Goal: Transaction & Acquisition: Purchase product/service

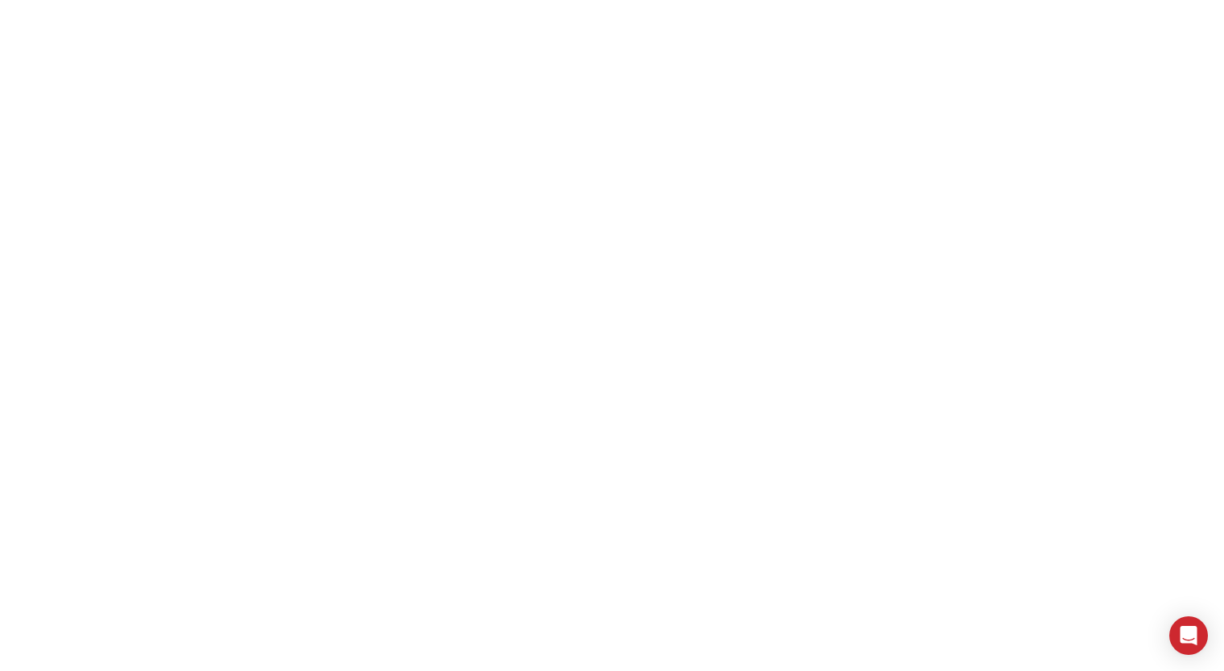
select select "**"
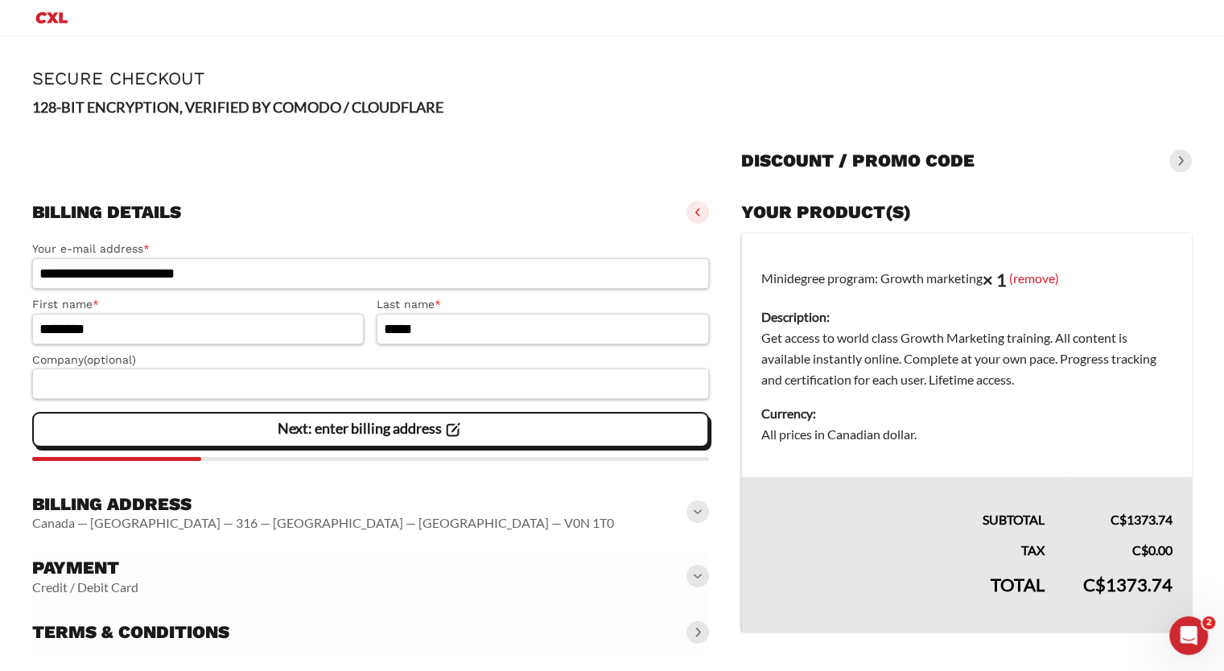
scroll to position [15, 0]
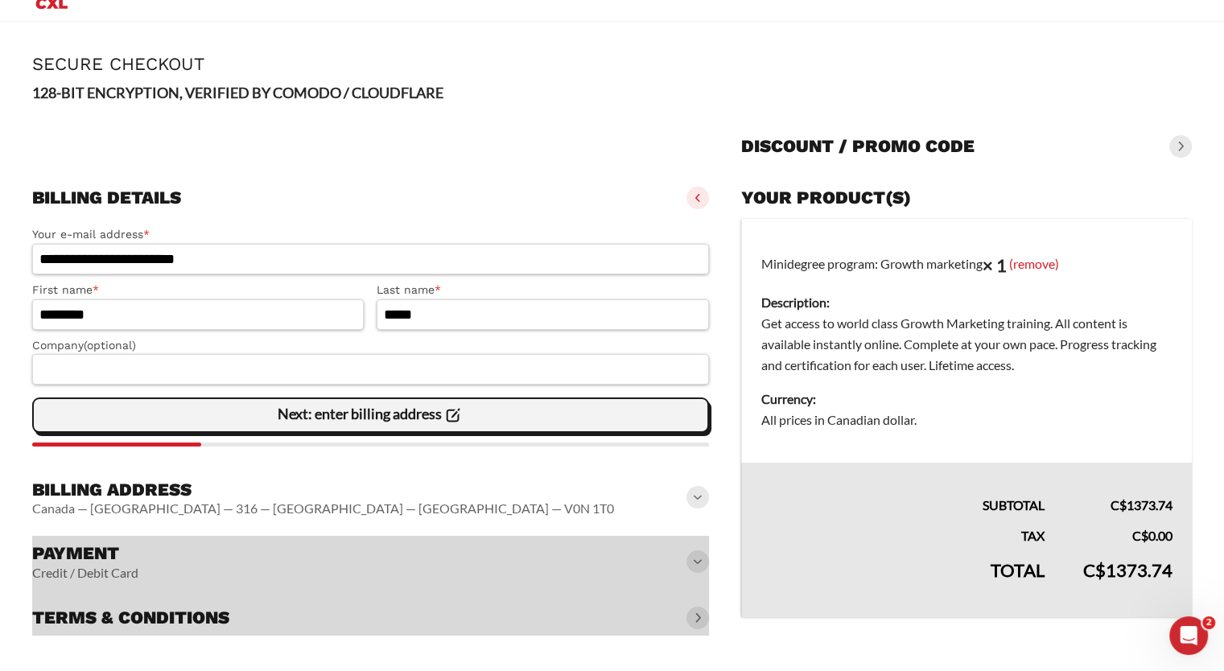
click at [0, 0] on slot "Next: enter billing address" at bounding box center [0, 0] width 0 height 0
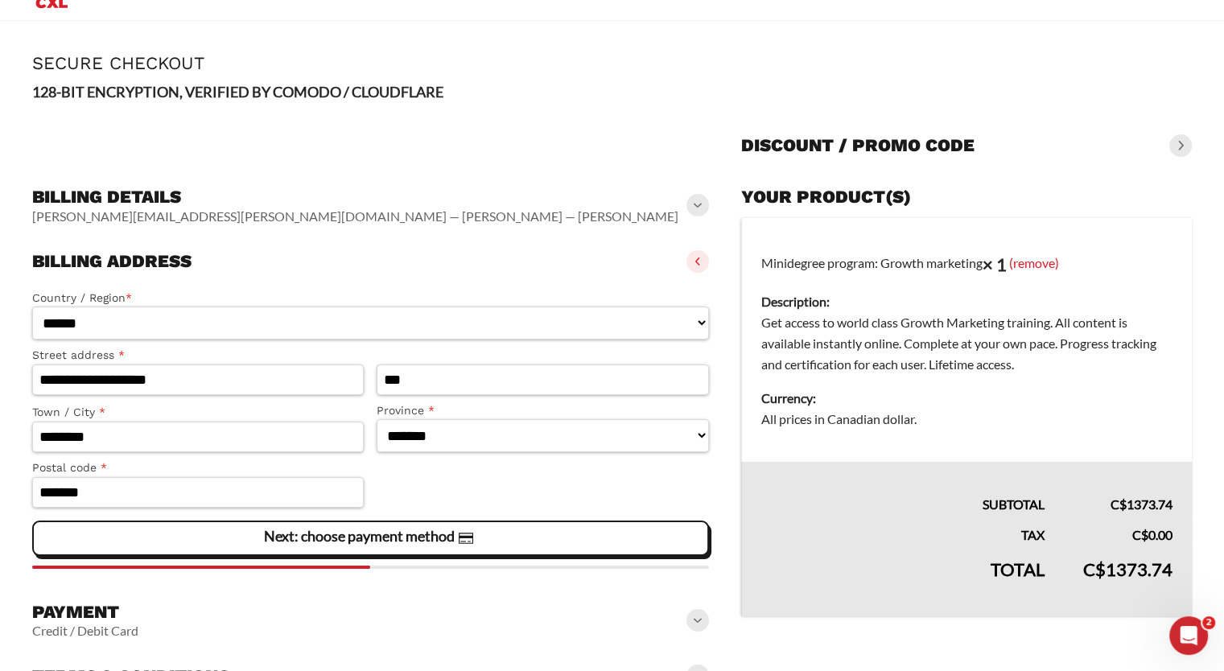
scroll to position [100, 0]
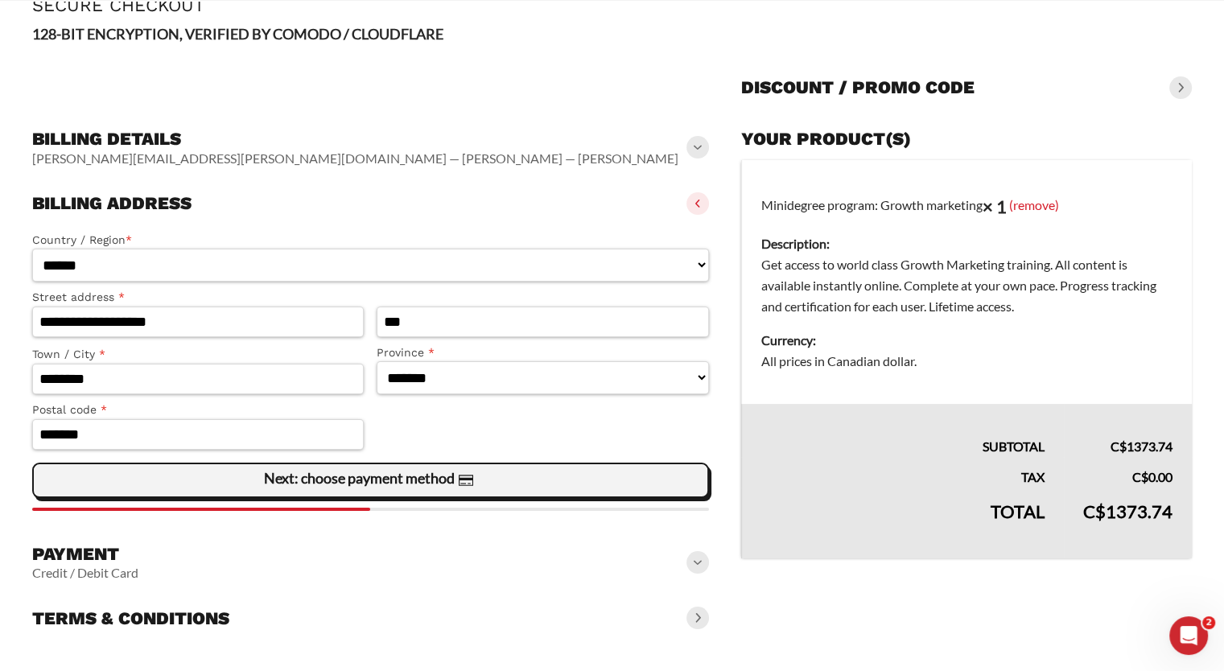
click at [0, 0] on slot "Next: choose payment method" at bounding box center [0, 0] width 0 height 0
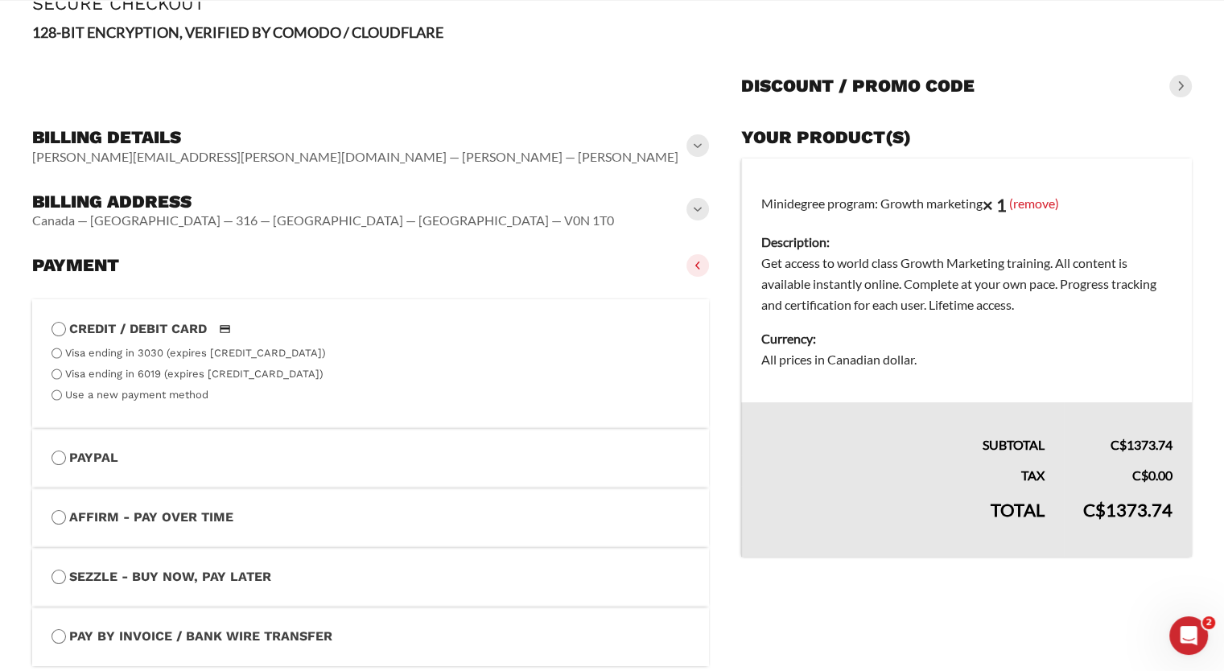
scroll to position [266, 0]
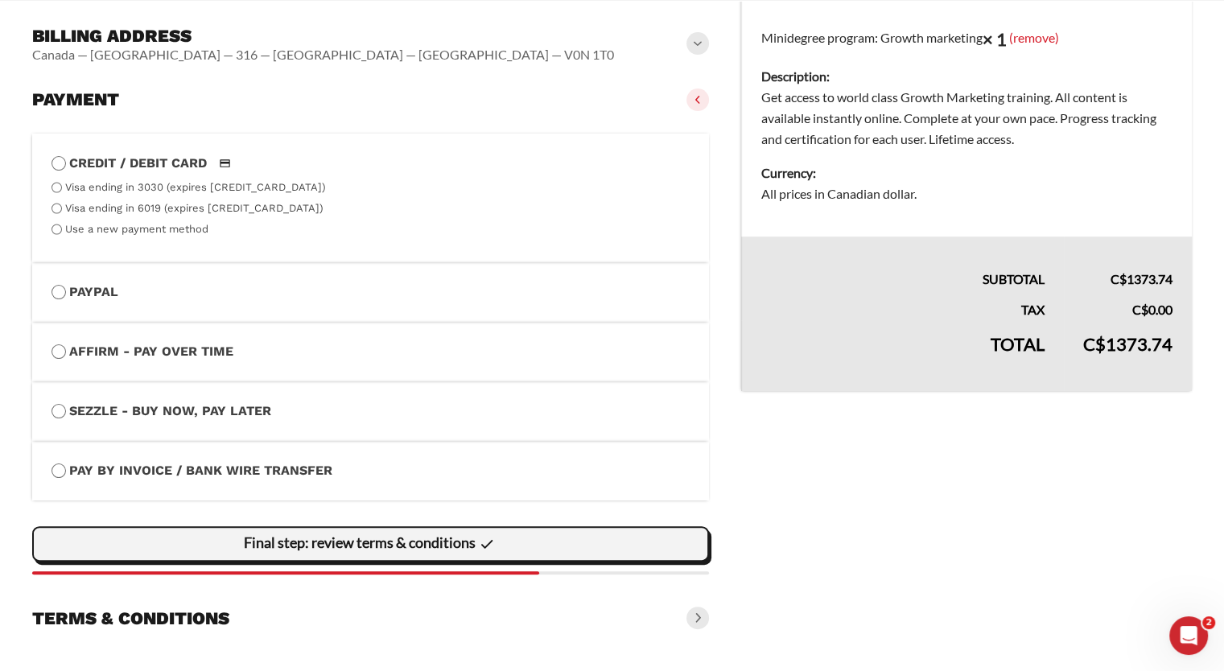
click at [339, 550] on span "Final step: review terms & conditions" at bounding box center [371, 544] width 254 height 34
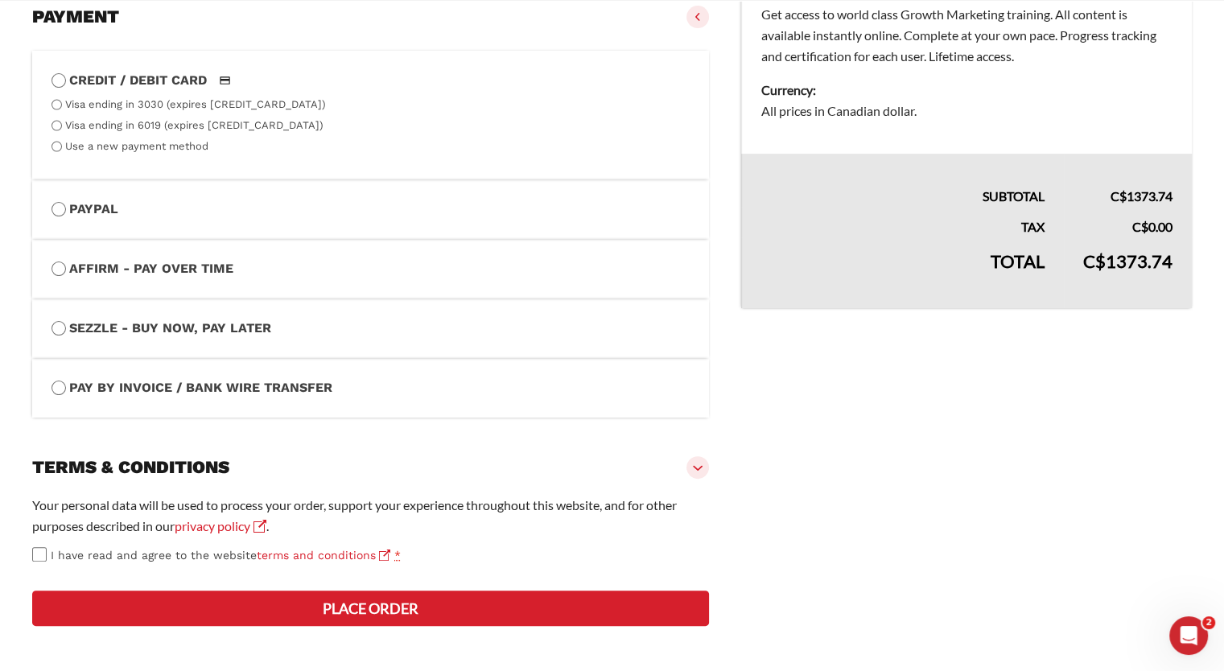
scroll to position [406, 0]
click at [450, 612] on button "Place order" at bounding box center [370, 608] width 677 height 35
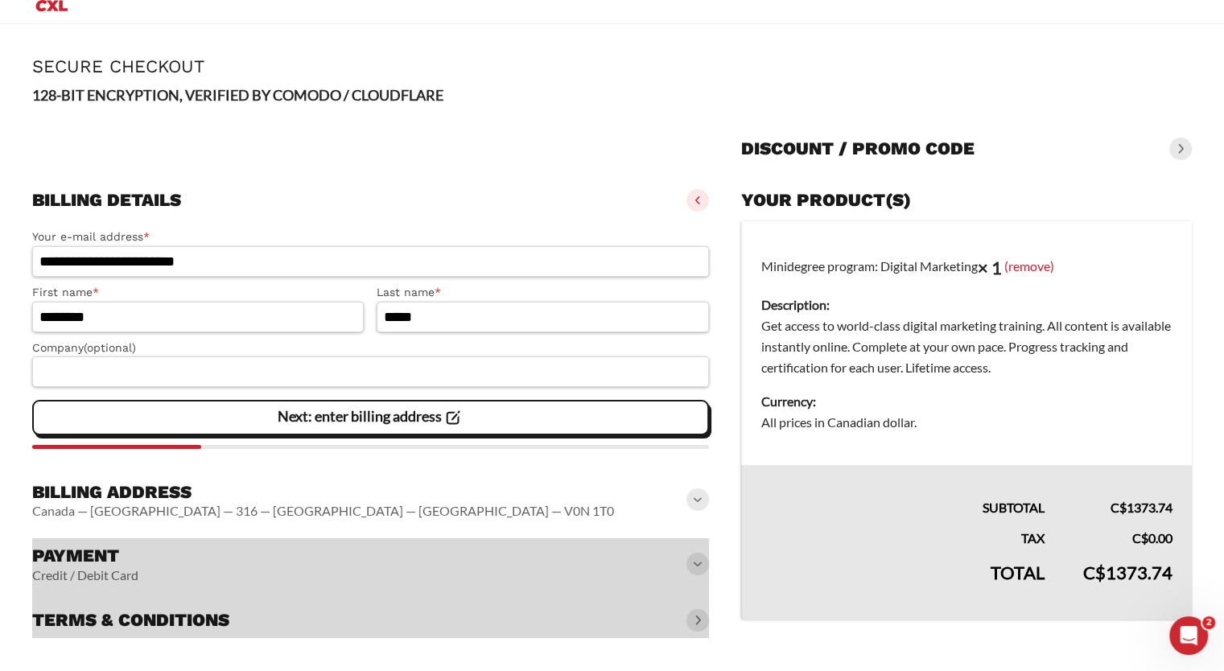
scroll to position [15, 0]
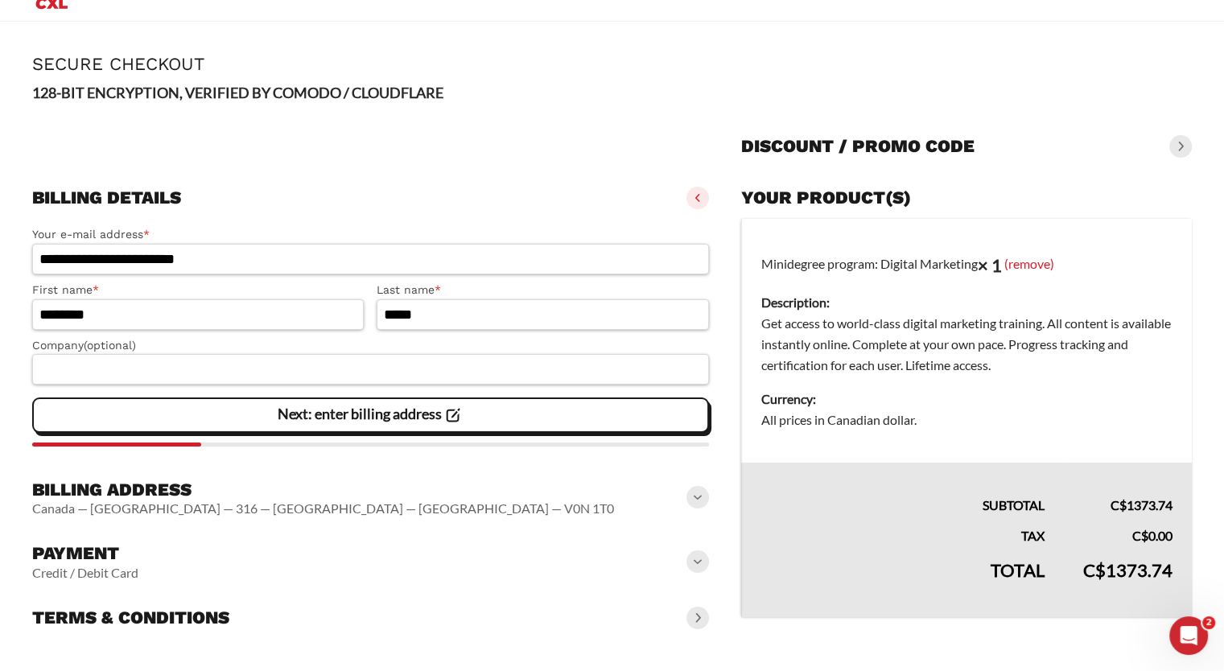
click at [0, 0] on slot "Next: enter billing address" at bounding box center [0, 0] width 0 height 0
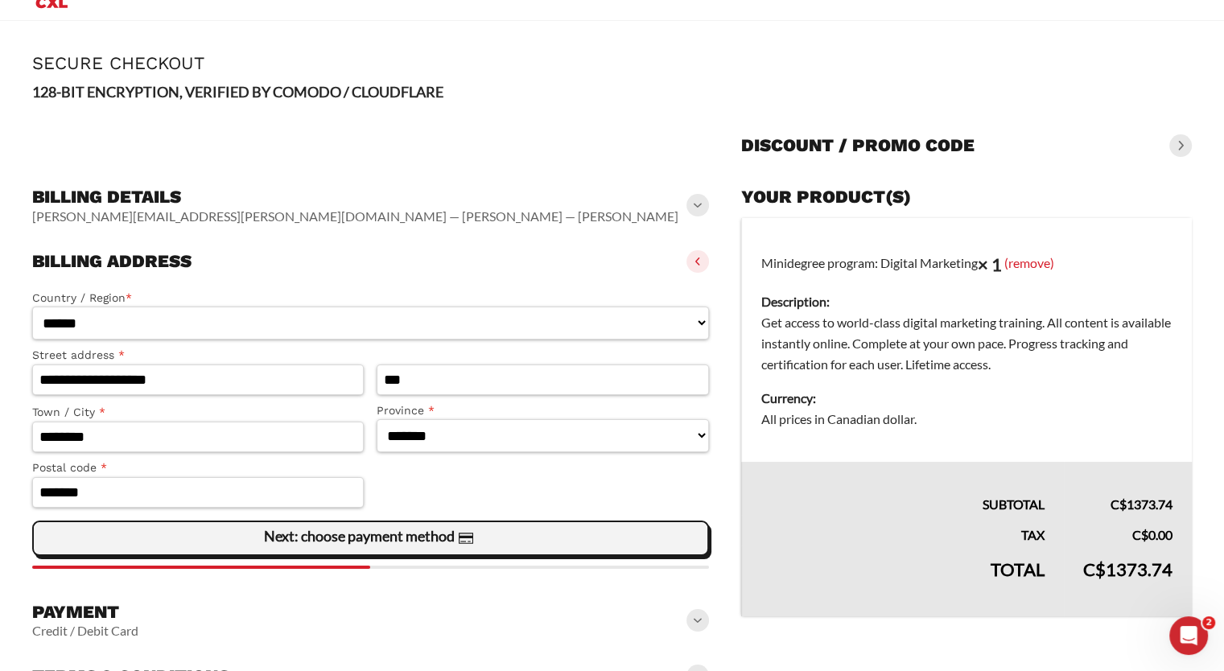
click at [0, 0] on slot "Next: choose payment method" at bounding box center [0, 0] width 0 height 0
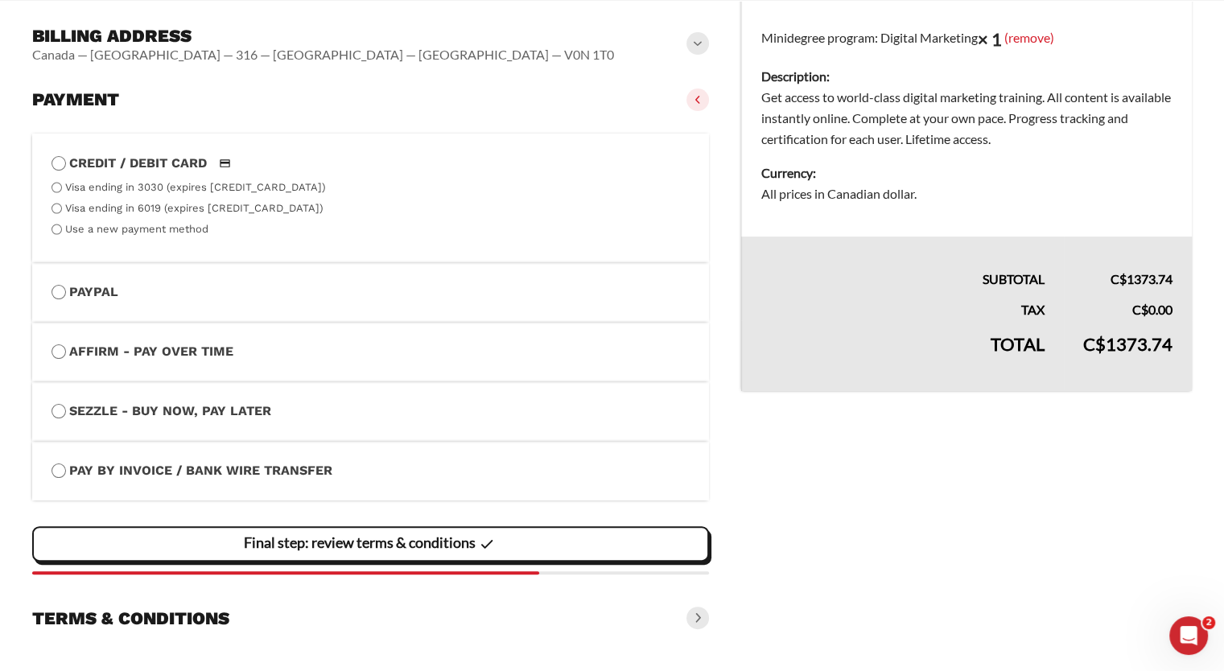
click at [389, 528] on span "Final step: review terms & conditions" at bounding box center [371, 544] width 254 height 34
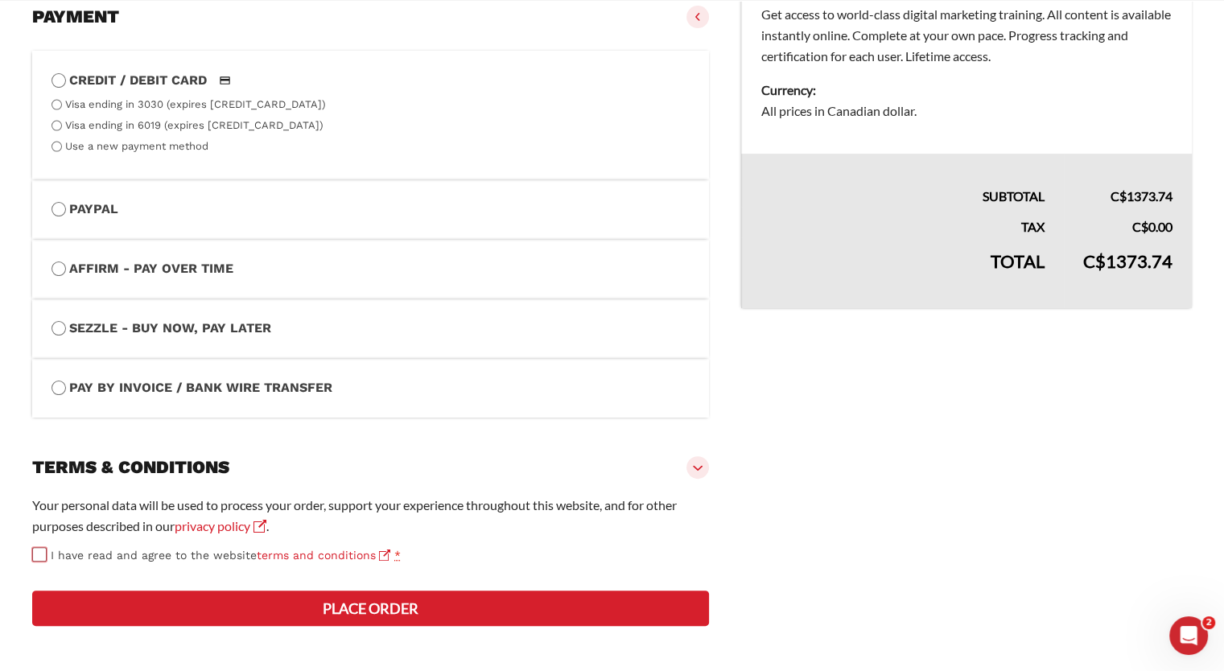
scroll to position [406, 0]
click at [350, 602] on button "Place order" at bounding box center [370, 608] width 677 height 35
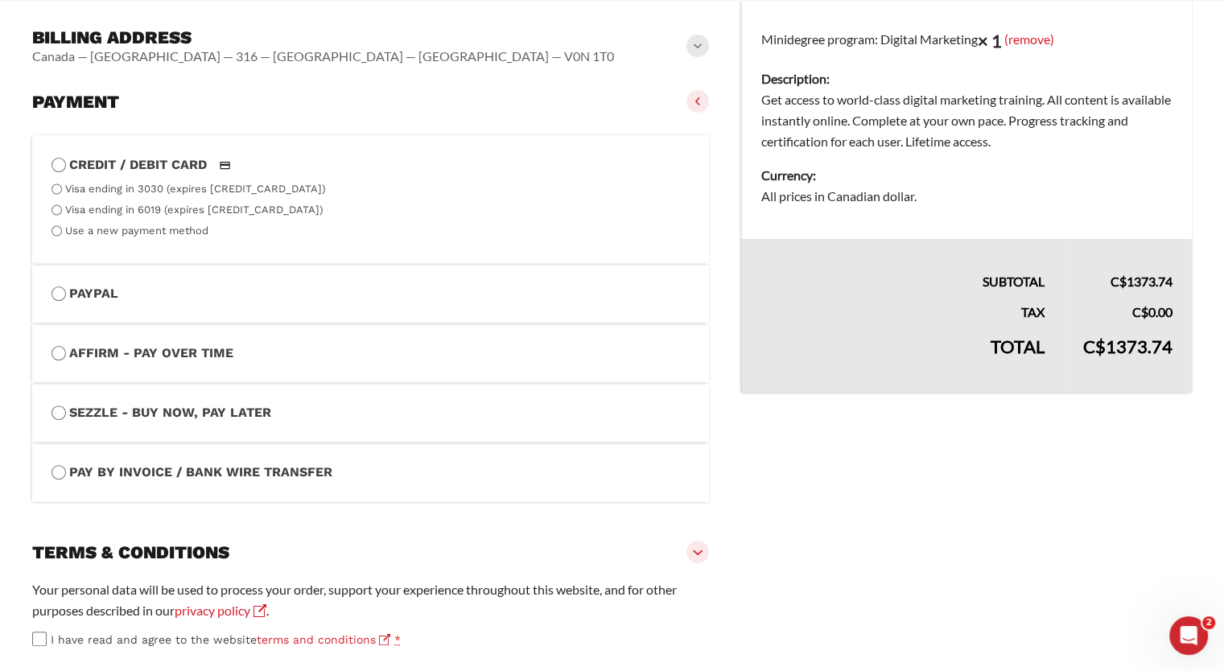
scroll to position [518, 0]
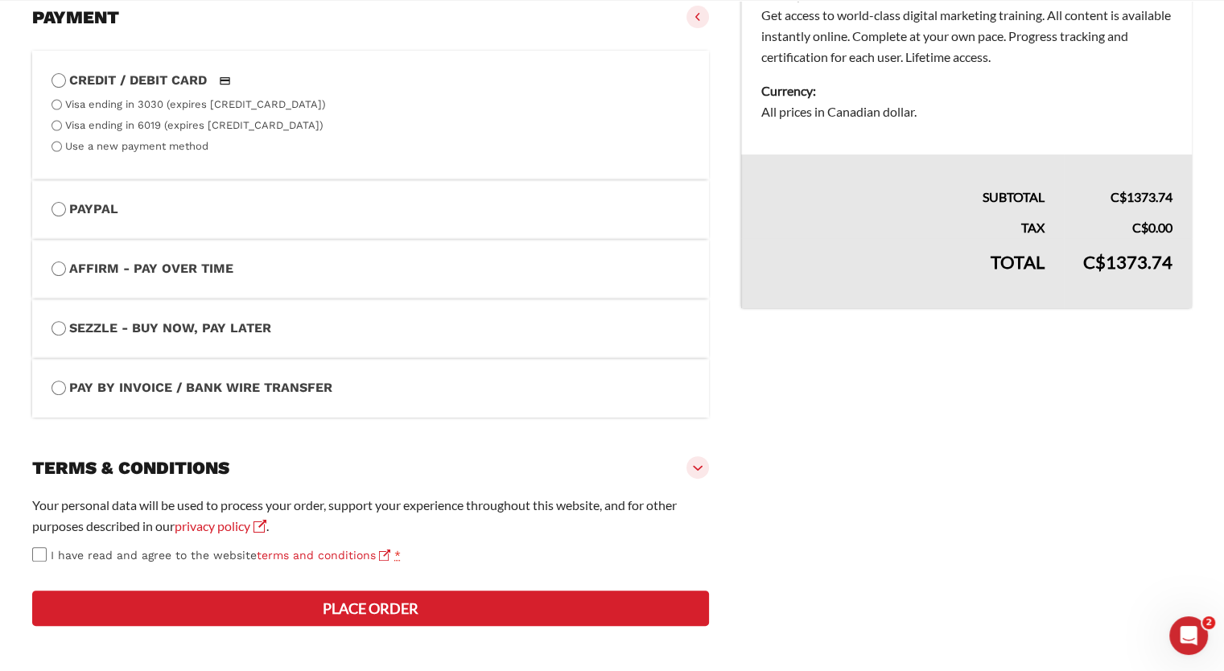
click at [328, 600] on button "Place order" at bounding box center [370, 608] width 677 height 35
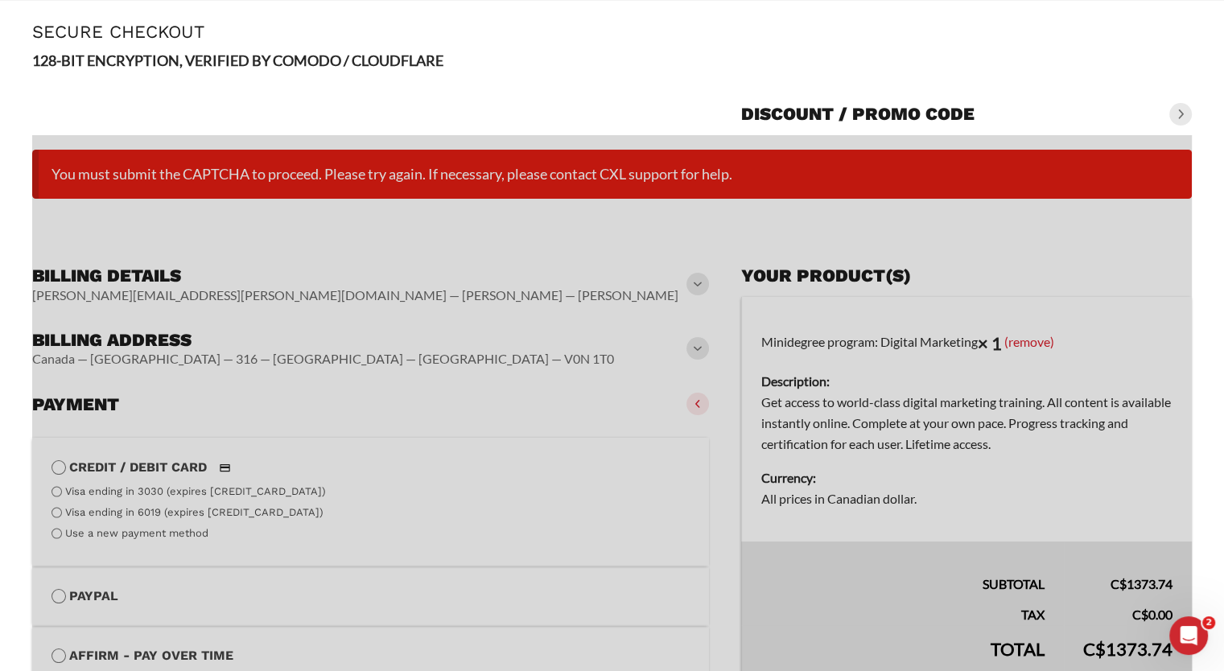
scroll to position [0, 0]
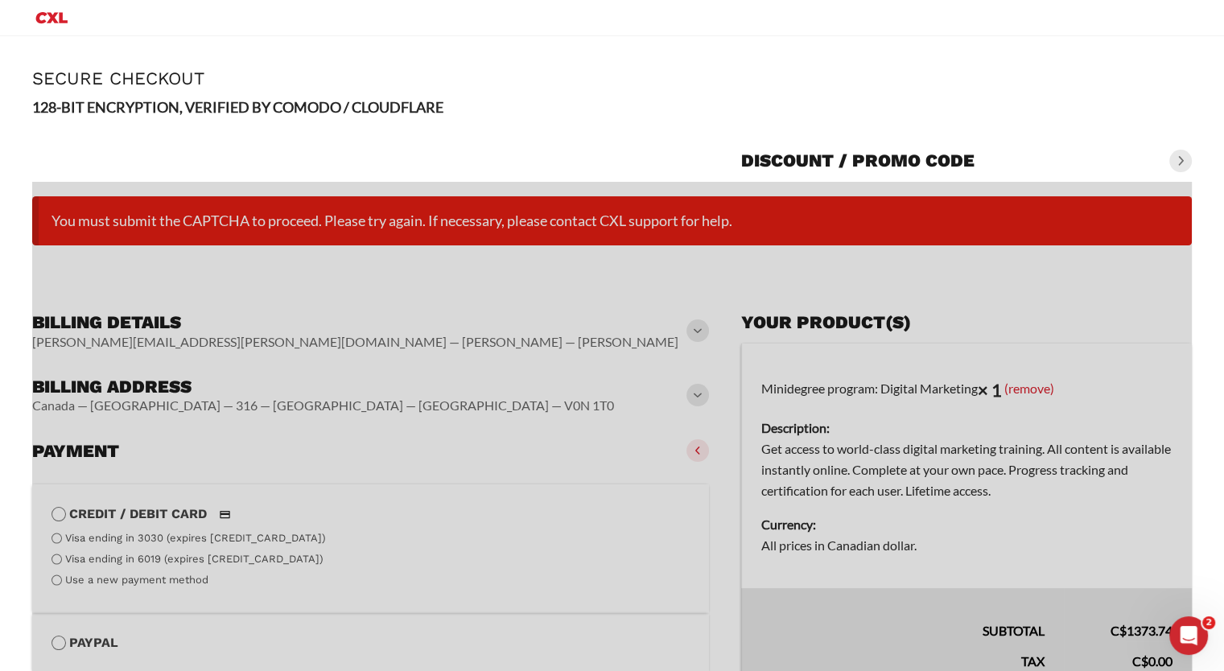
click at [1179, 155] on span at bounding box center [1180, 161] width 23 height 23
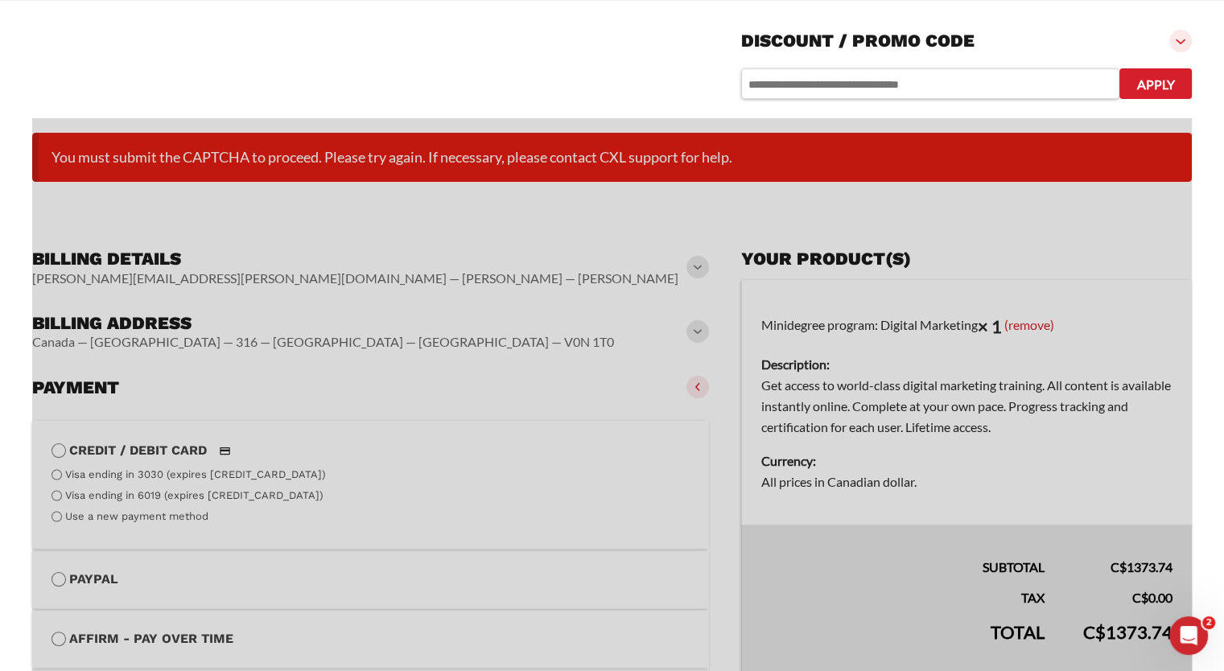
scroll to position [147, 0]
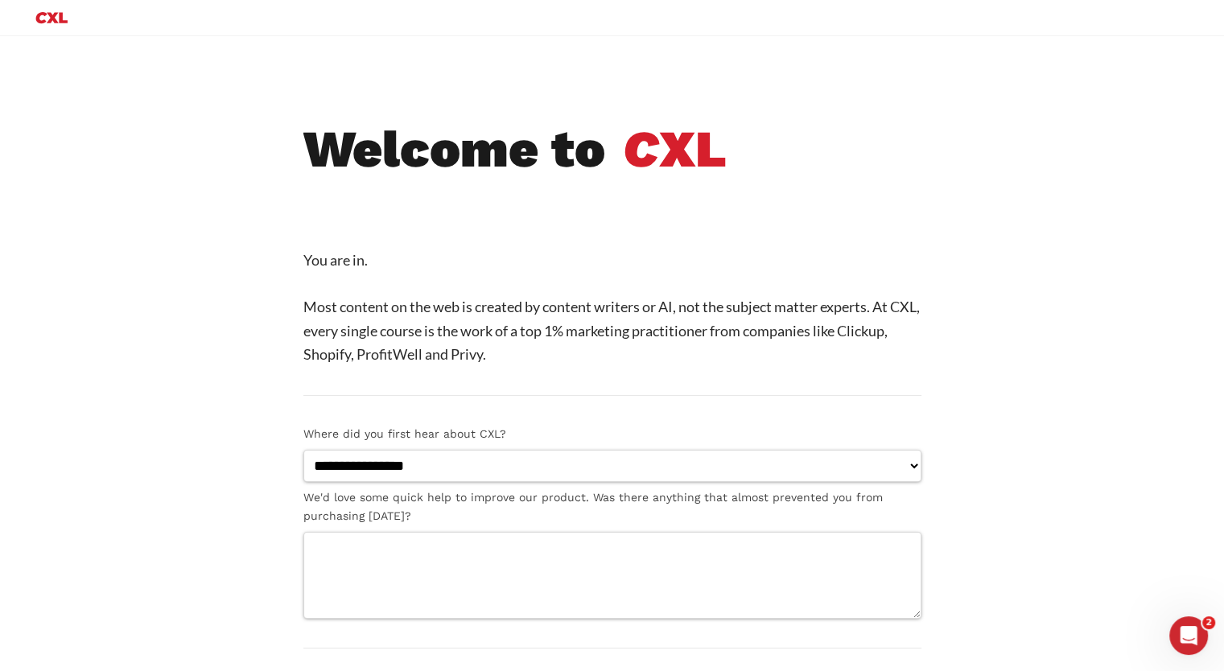
click at [52, 21] on icon "Primary Menu" at bounding box center [51, 17] width 31 height 11
